Goal: Information Seeking & Learning: Learn about a topic

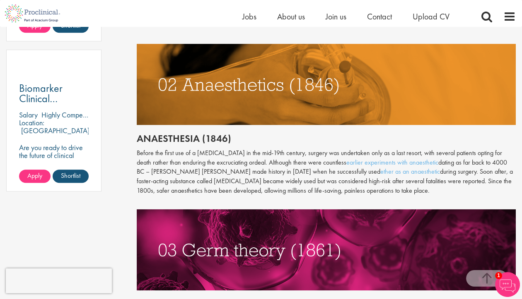
scroll to position [590, 0]
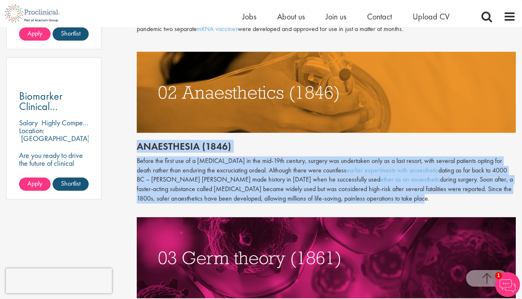
drag, startPoint x: 137, startPoint y: 145, endPoint x: 412, endPoint y: 200, distance: 280.0
click at [412, 200] on div "Throughout history, disease has been a subject of fear and fascination in equal…" at bounding box center [326, 147] width 379 height 689
copy div "Anaesthesia (1846) Before the first use of a [MEDICAL_DATA] in the mid-19th cen…"
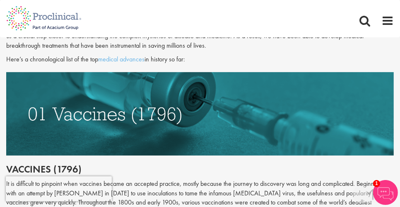
scroll to position [487, 0]
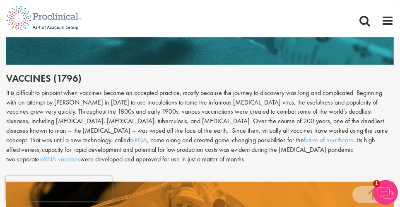
drag, startPoint x: 7, startPoint y: 76, endPoint x: 385, endPoint y: 160, distance: 387.2
copy div "Loremips (7917) Do si ametconse ad elitsedd eius temporin utlabo et dolorema al…"
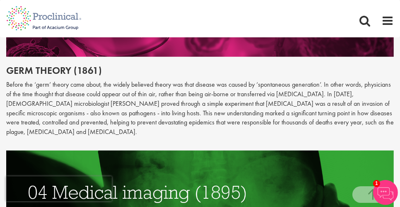
scroll to position [859, 0]
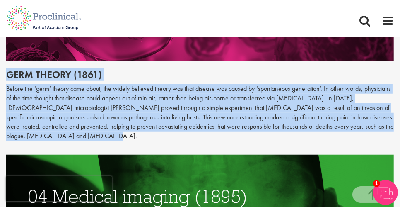
drag, startPoint x: 48, startPoint y: 139, endPoint x: 5, endPoint y: 77, distance: 74.9
copy div "Germ theory (1861) Before the ‘germ’ theory came about, the widely believed the…"
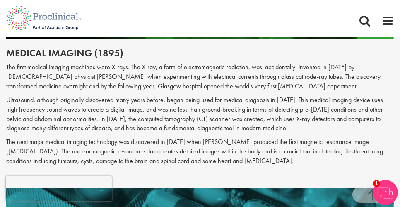
scroll to position [1061, 0]
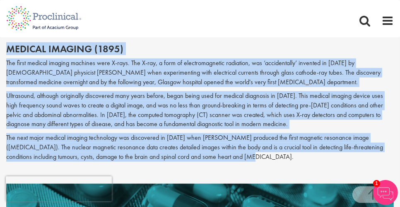
drag, startPoint x: 212, startPoint y: 157, endPoint x: 31, endPoint y: 53, distance: 208.7
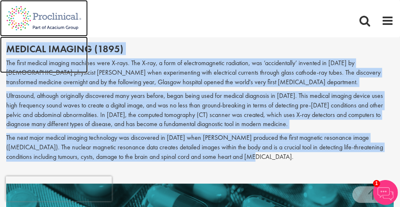
copy body "Home Jobs About us Join us Contact Upload CV You are here: Home > The top 10 me…"
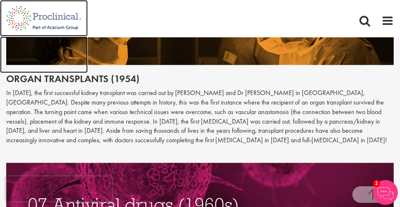
scroll to position [1412, 0]
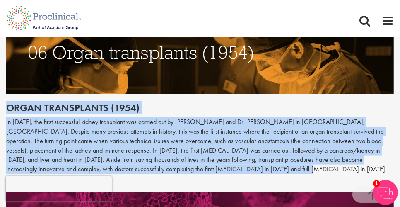
drag, startPoint x: 6, startPoint y: 98, endPoint x: 205, endPoint y: 163, distance: 209.6
copy div "Organ transplants (1954) In [DATE], the first successful kidney transplant was …"
